Goal: Transaction & Acquisition: Purchase product/service

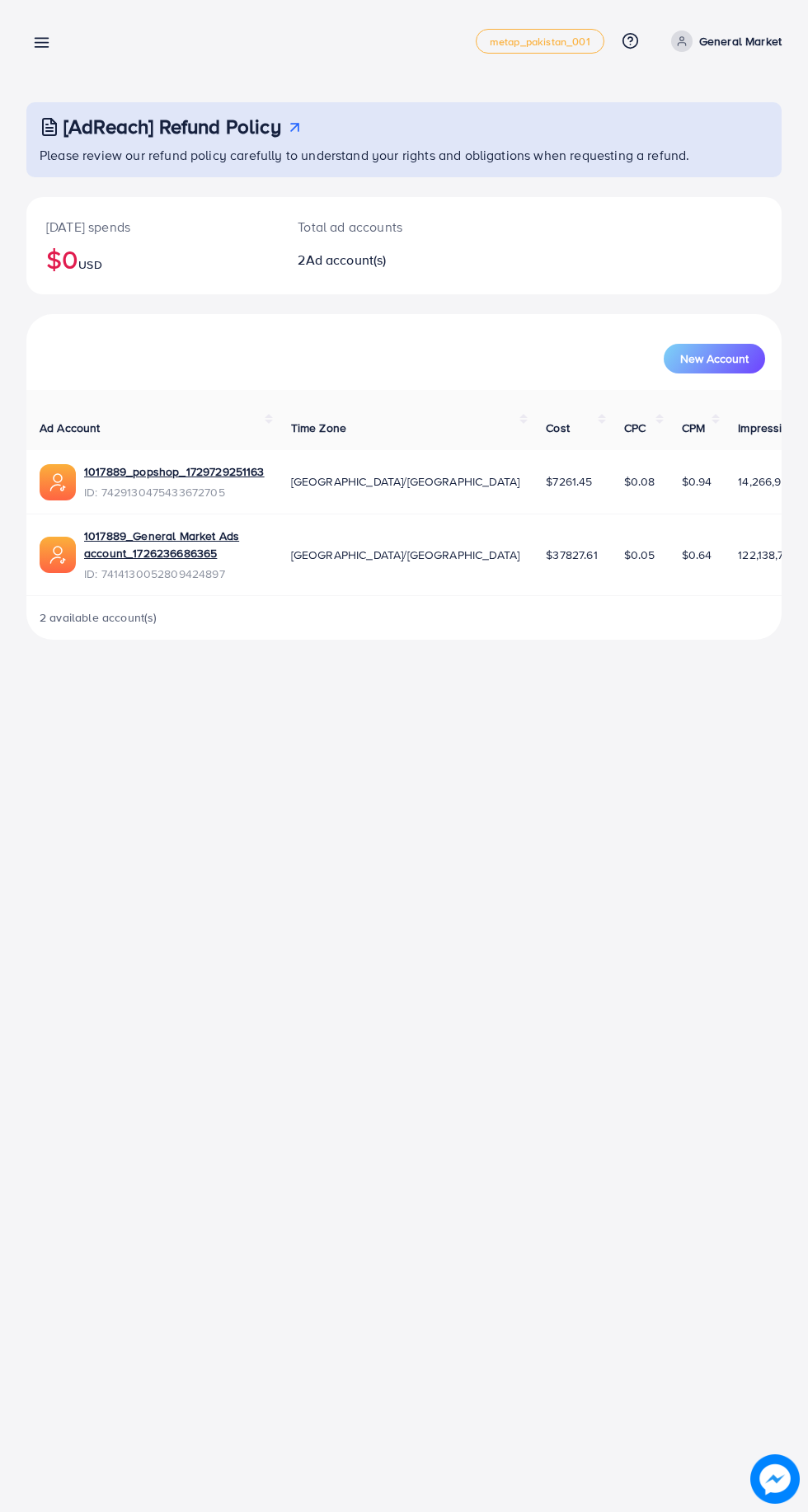
click at [41, 39] on line at bounding box center [41, 39] width 13 height 0
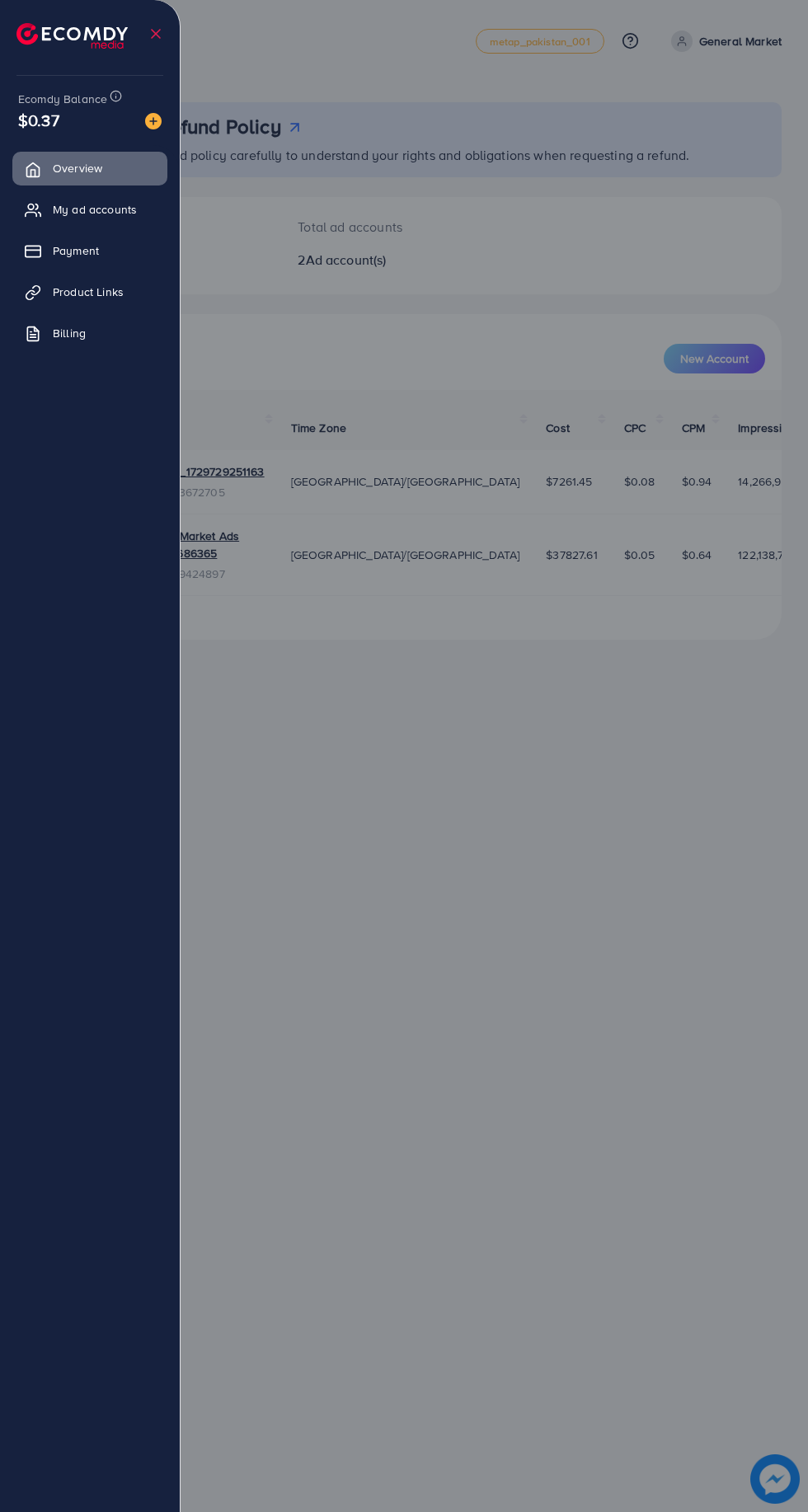
click at [51, 205] on link "My ad accounts" at bounding box center [89, 209] width 155 height 33
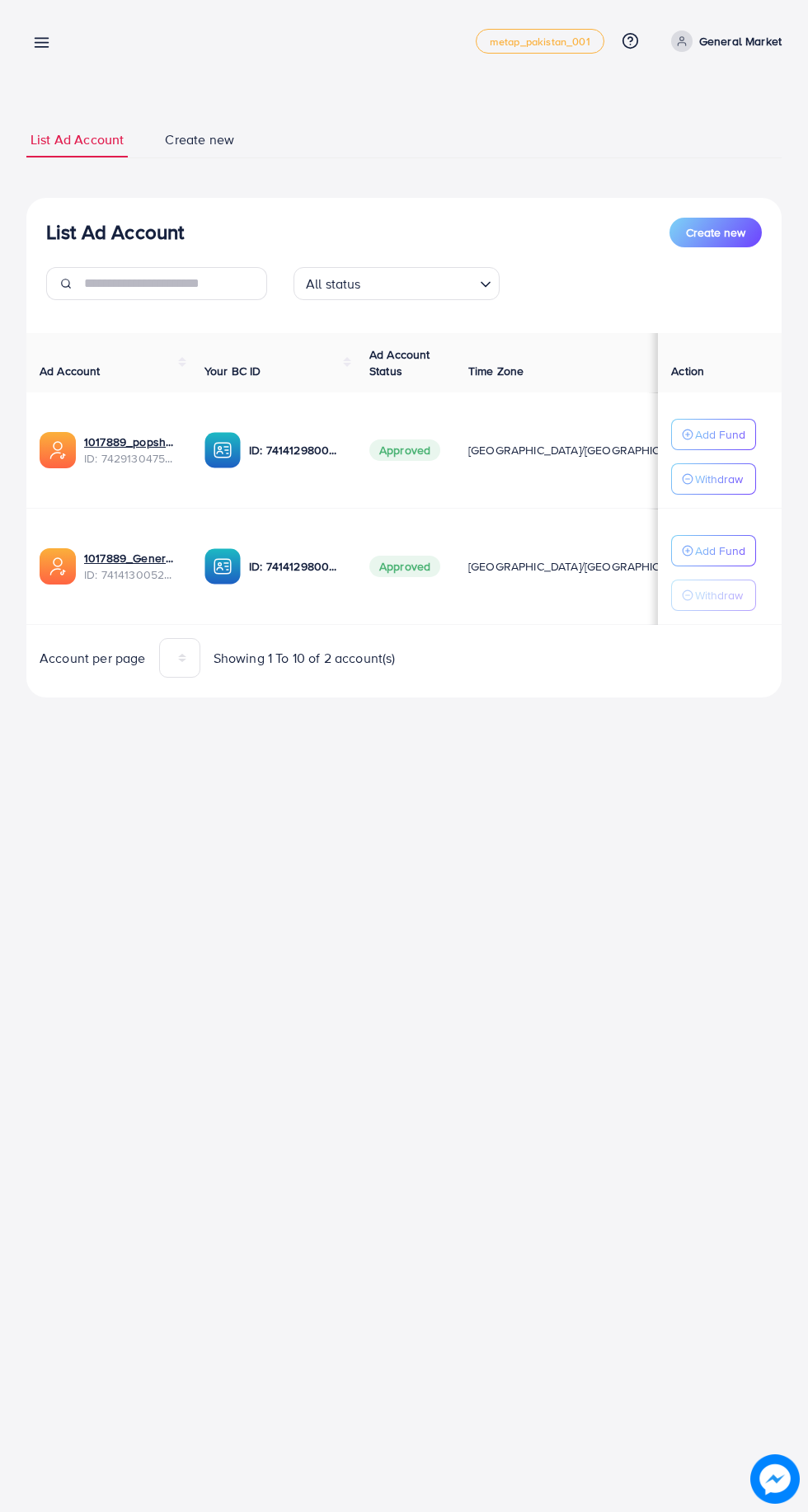
click at [35, 34] on icon at bounding box center [41, 42] width 17 height 17
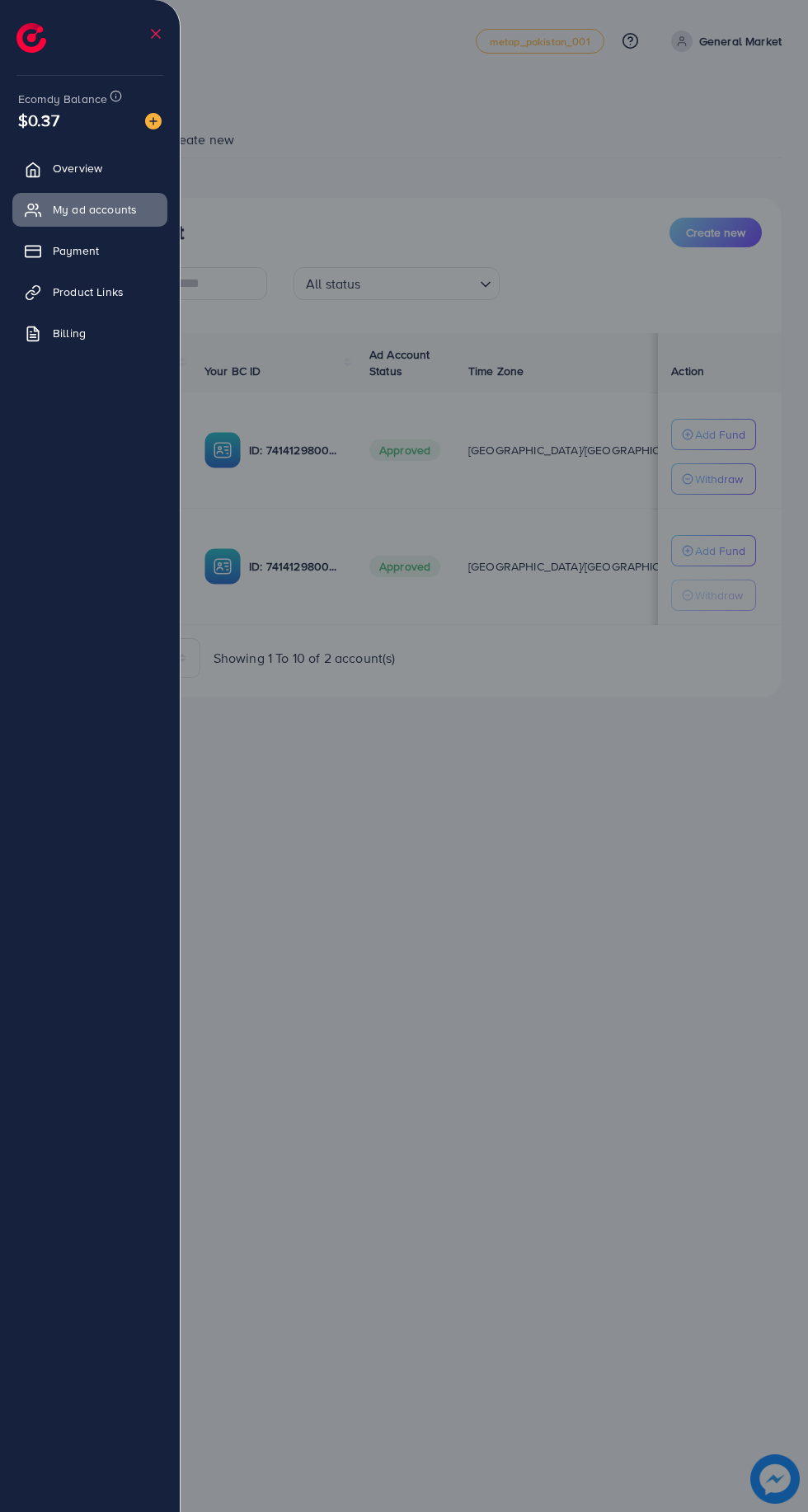
click at [153, 121] on img at bounding box center [153, 120] width 16 height 16
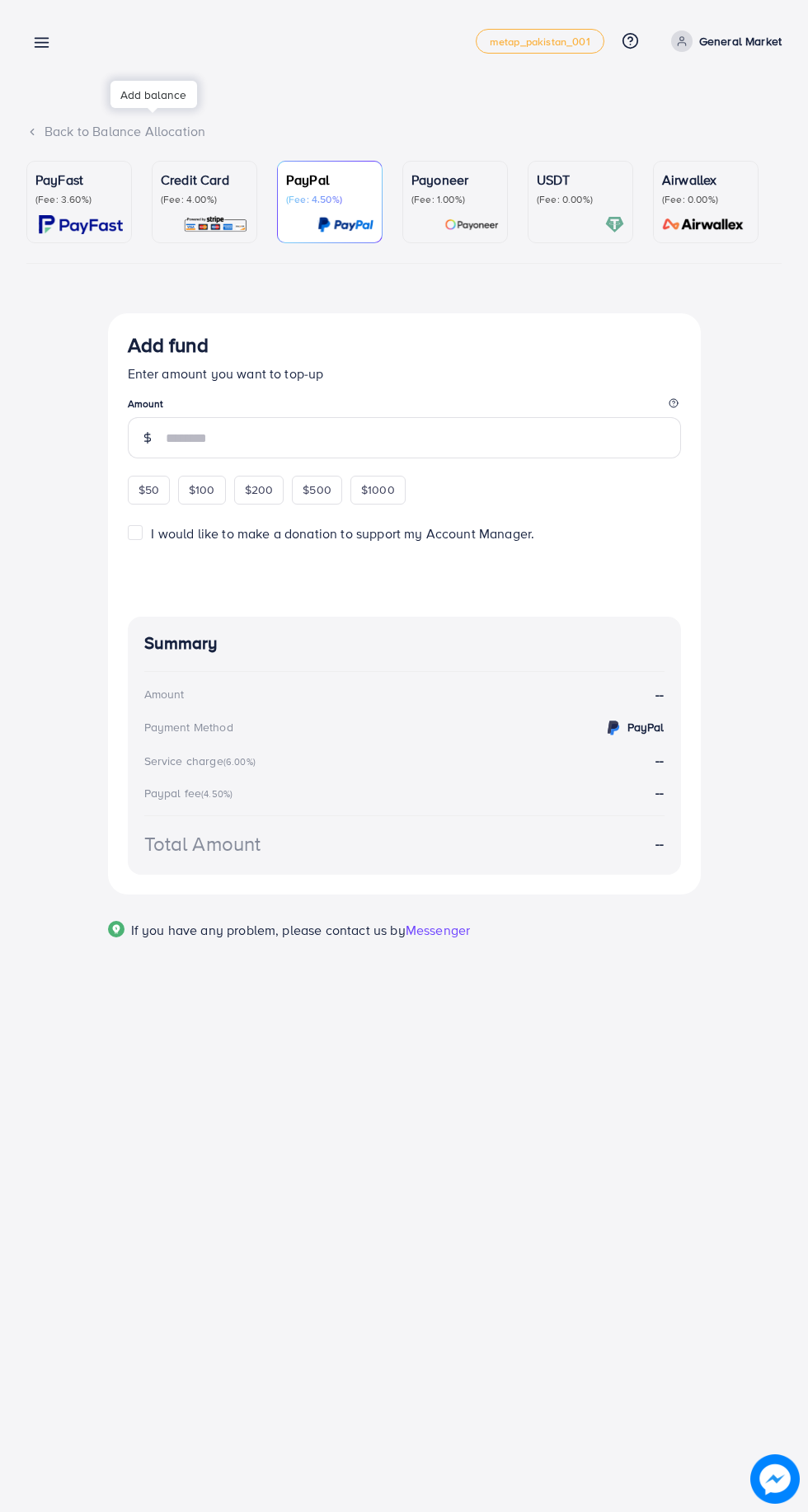
click at [501, 218] on link "Payoneer (Fee: 1.00%)" at bounding box center [455, 202] width 106 height 83
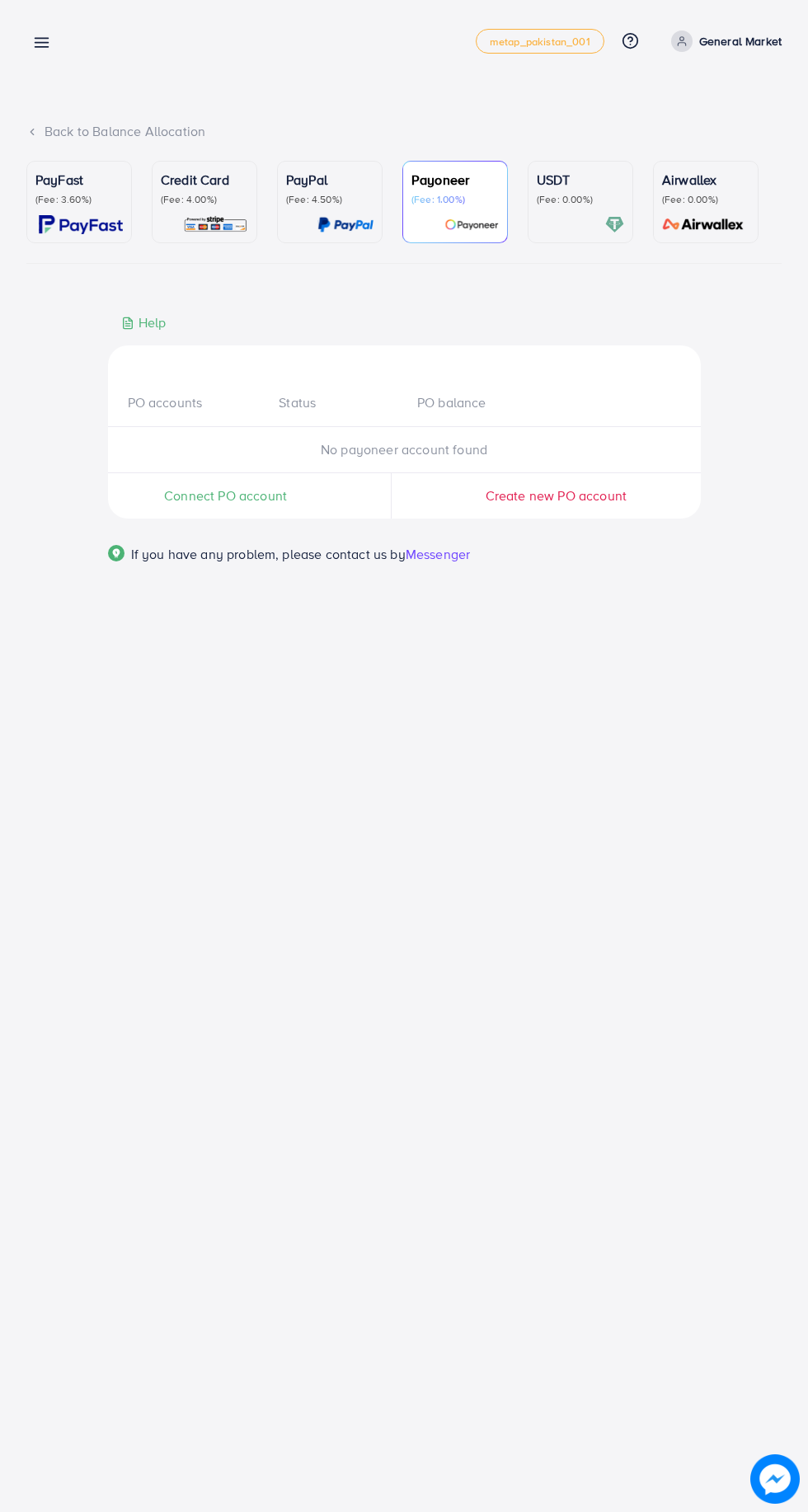
click at [546, 190] on div "USDT (Fee: 0.00%)" at bounding box center [580, 188] width 88 height 36
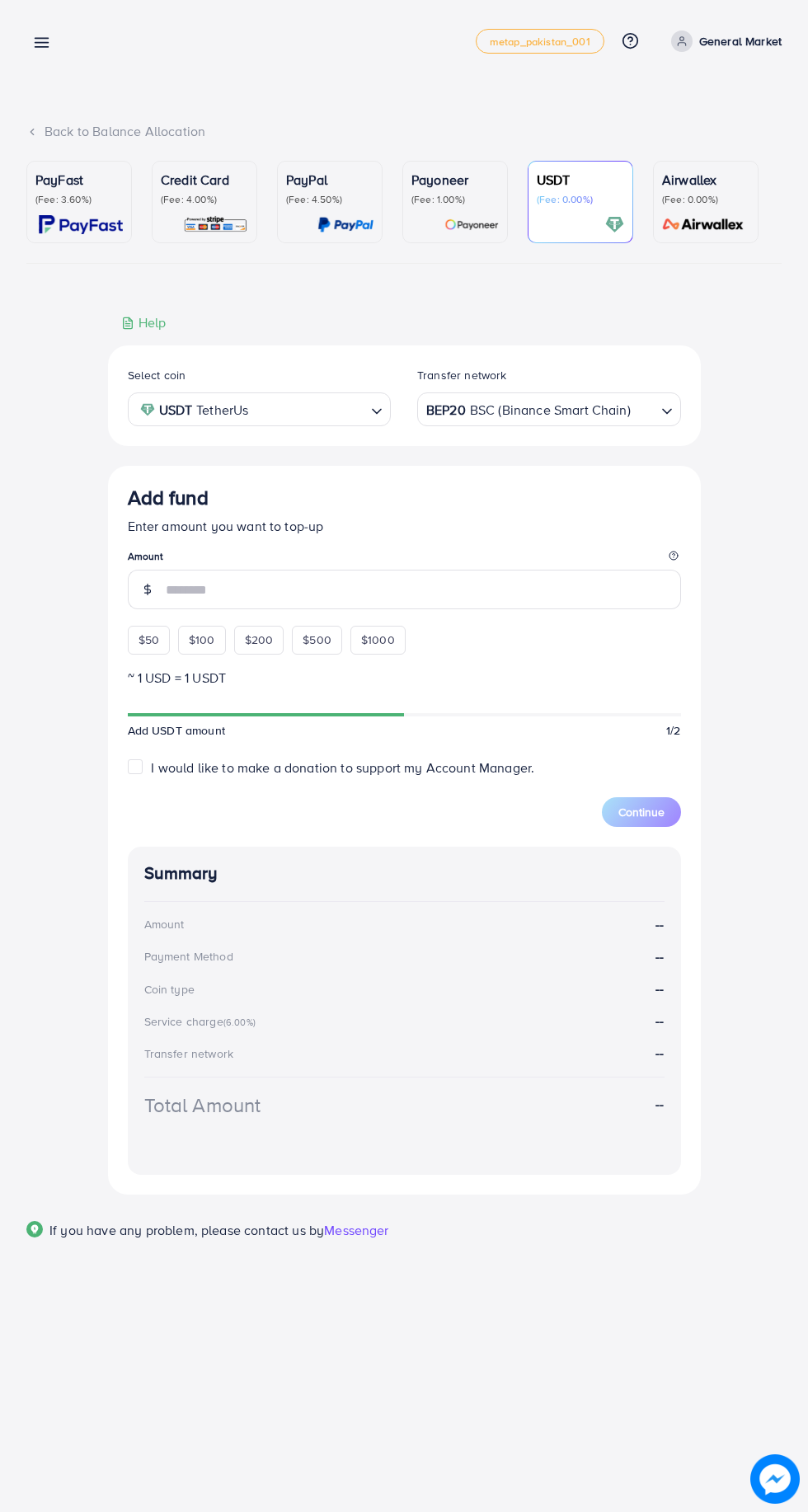
click at [592, 412] on div "BEP20 BSC (Binance Smart Chain)" at bounding box center [539, 407] width 233 height 29
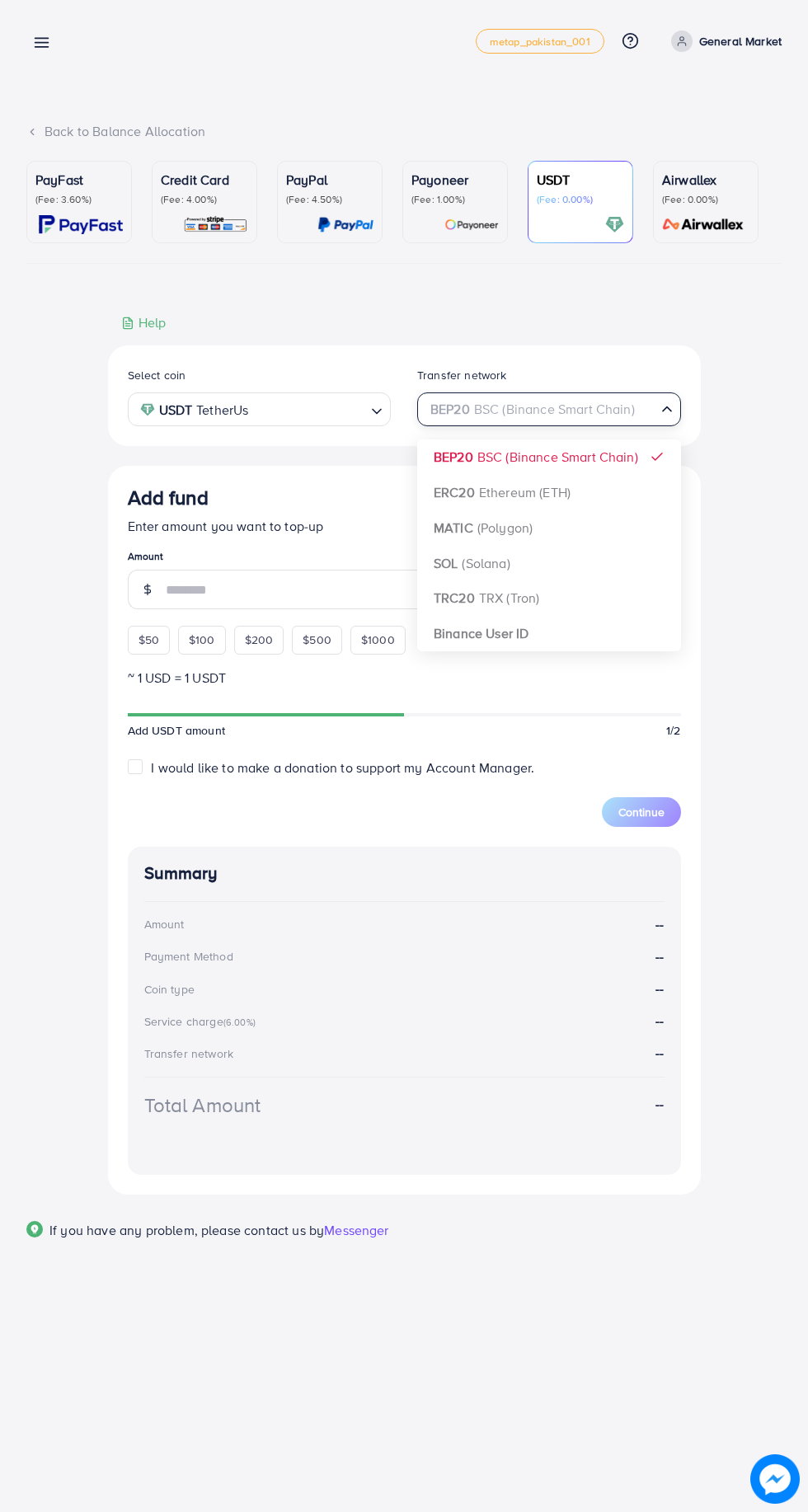
click at [539, 635] on div "Select coin USDT TetherUs Loading... Transfer network BEP20 BSC (Binance Smart …" at bounding box center [404, 770] width 592 height 849
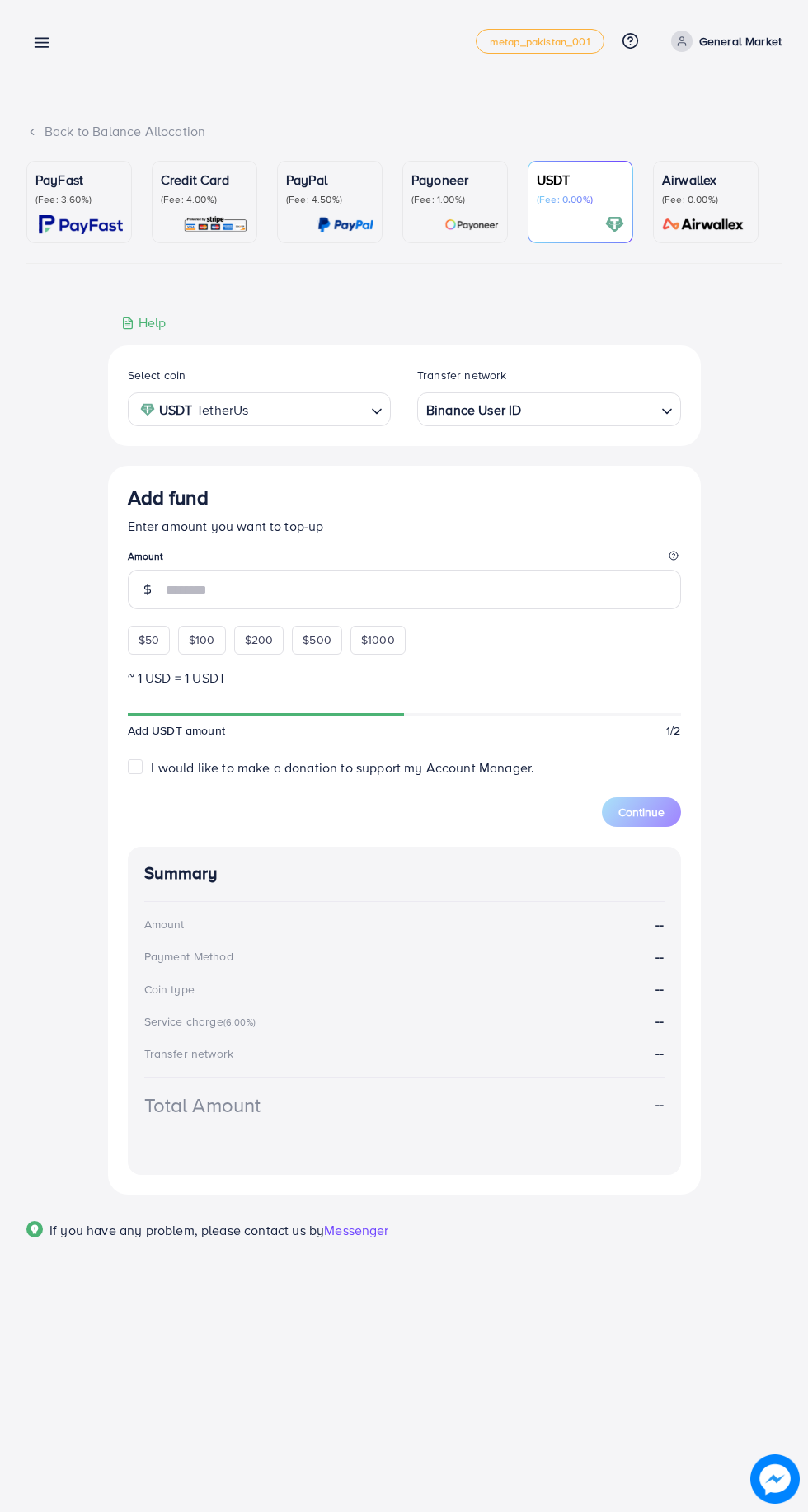
click at [254, 643] on span "$200" at bounding box center [260, 640] width 29 height 16
type input "***"
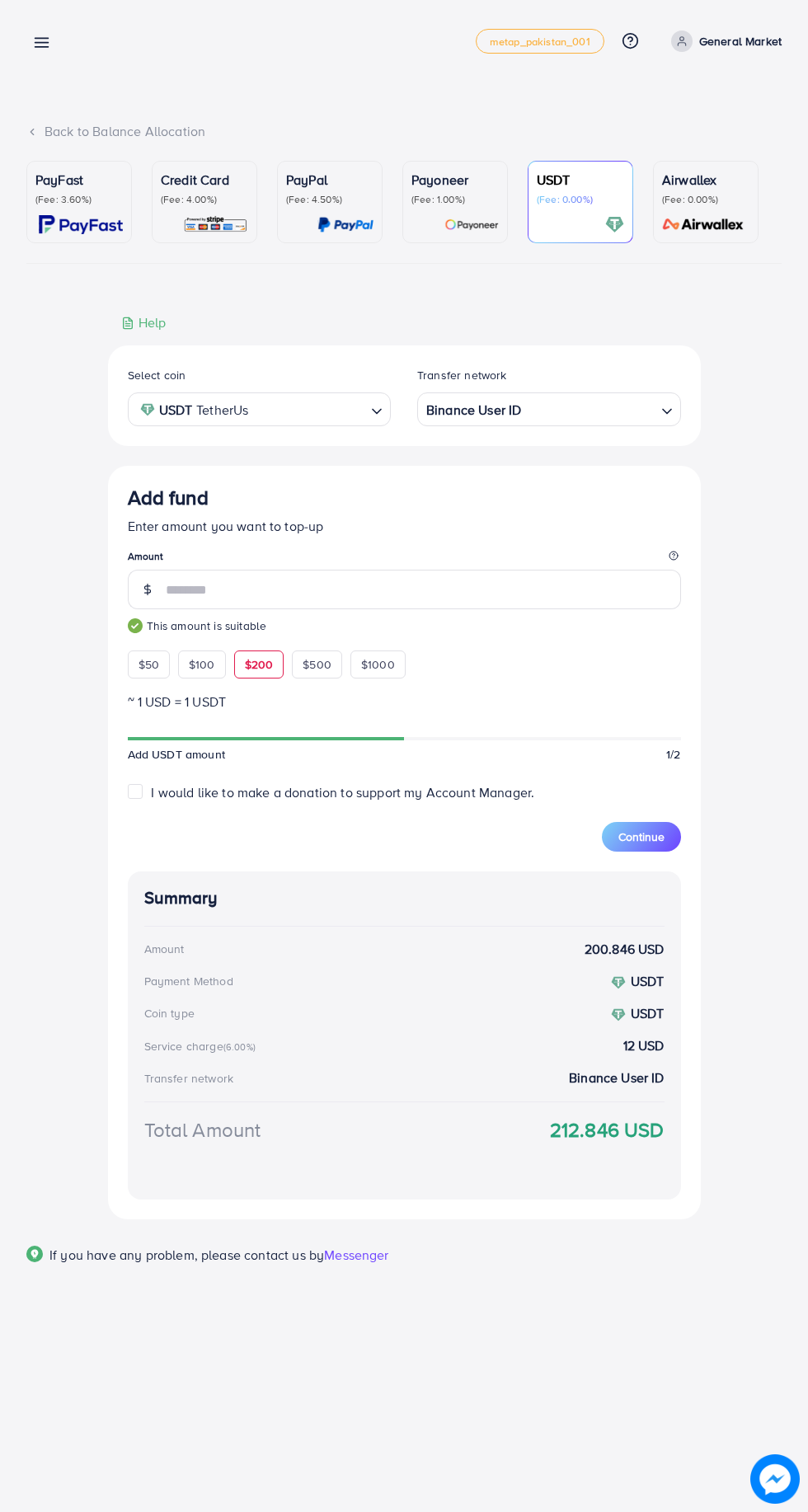
click at [641, 839] on span "Continue" at bounding box center [641, 836] width 46 height 16
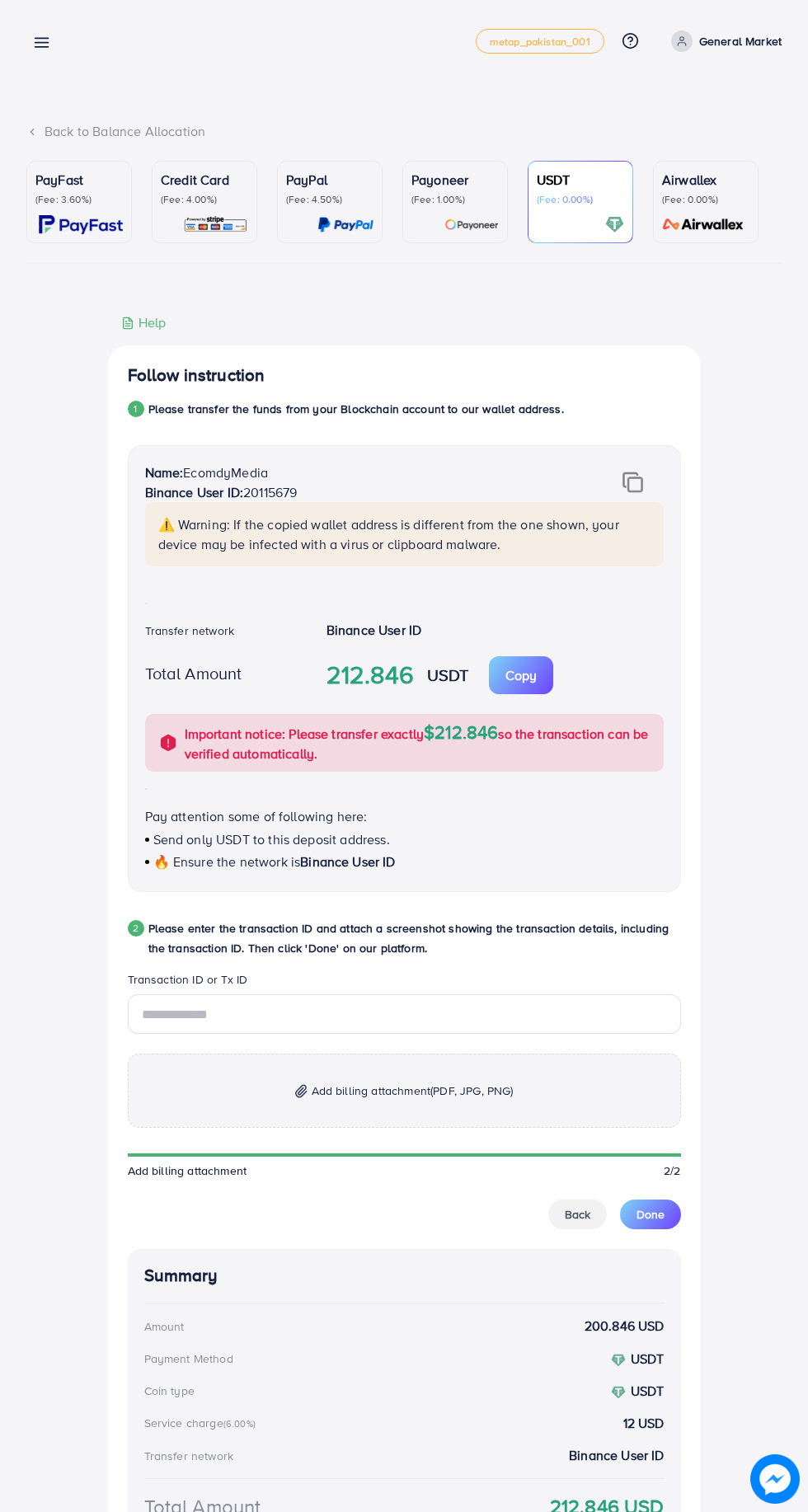
click at [522, 677] on p "Copy" at bounding box center [521, 675] width 31 height 20
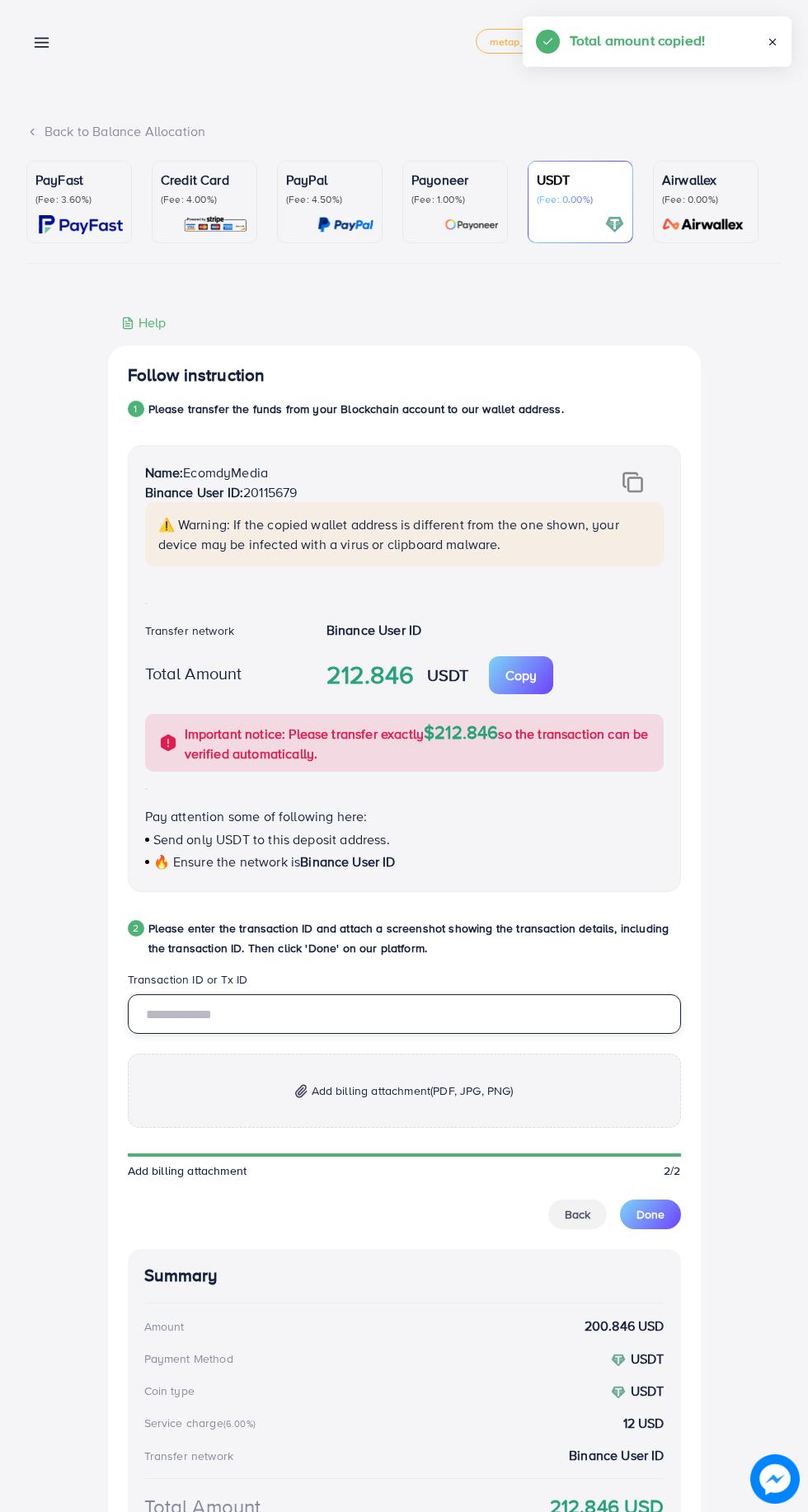
click at [408, 1014] on input "text" at bounding box center [404, 1014] width 553 height 40
type input "**********"
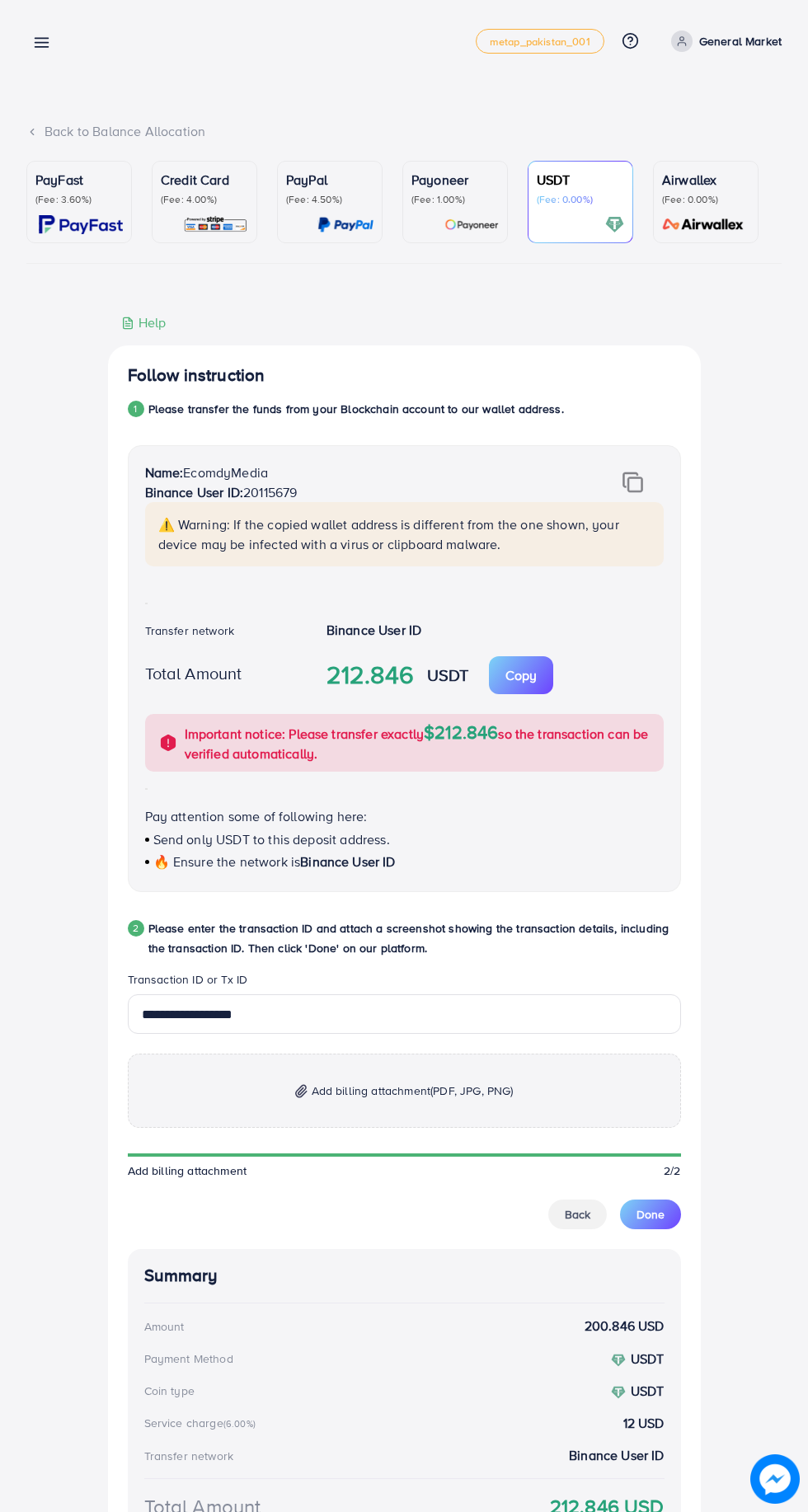
click at [487, 1099] on span "(PDF, JPG, PNG)" at bounding box center [472, 1090] width 83 height 16
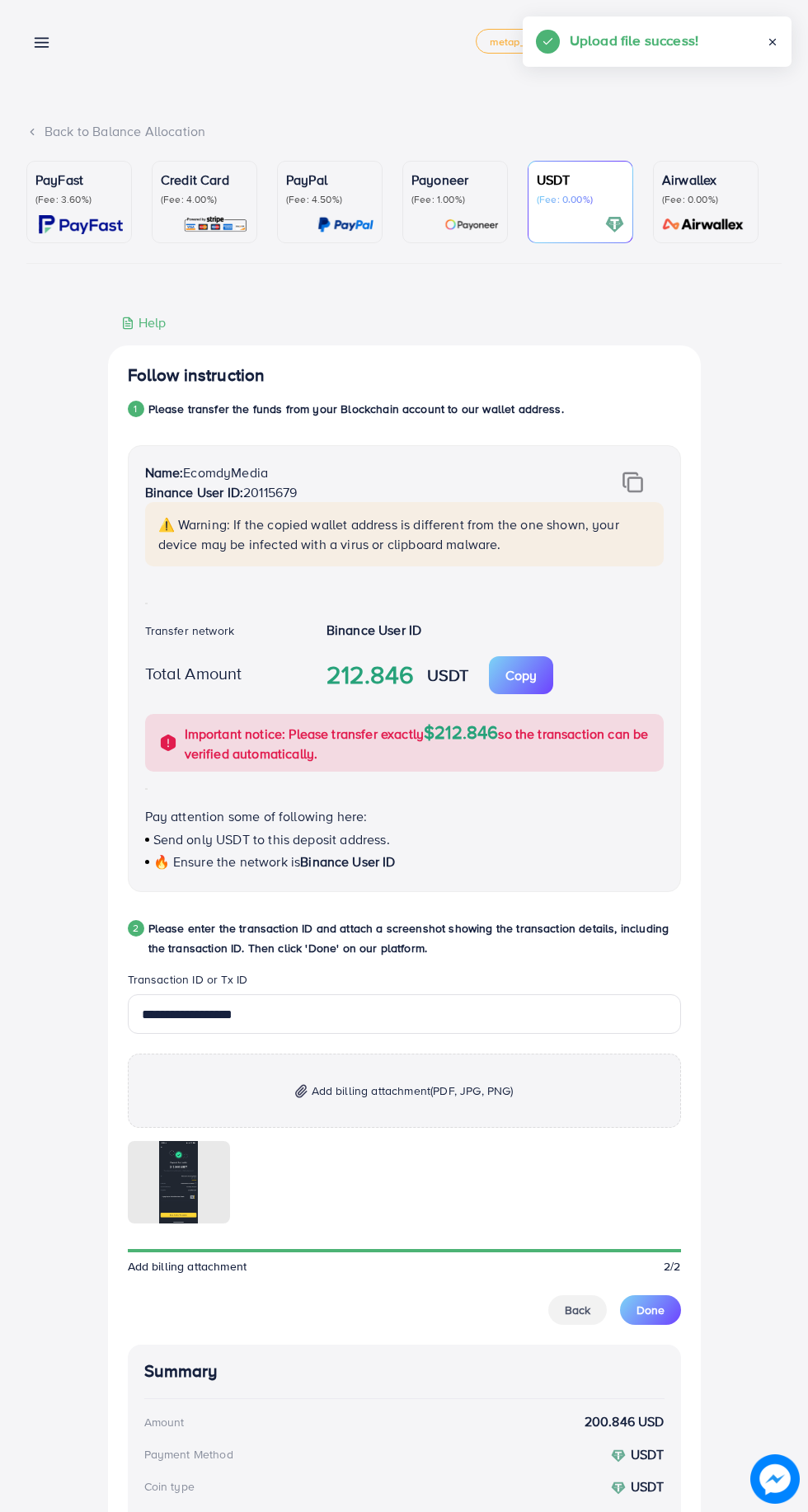
click at [657, 1312] on span "Done" at bounding box center [650, 1309] width 28 height 16
